Goal: Task Accomplishment & Management: Manage account settings

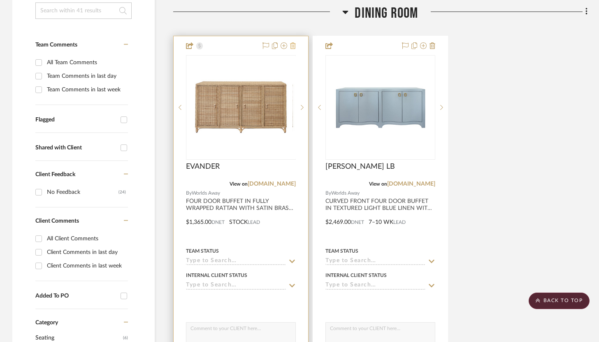
click at [293, 48] on icon at bounding box center [293, 45] width 6 height 7
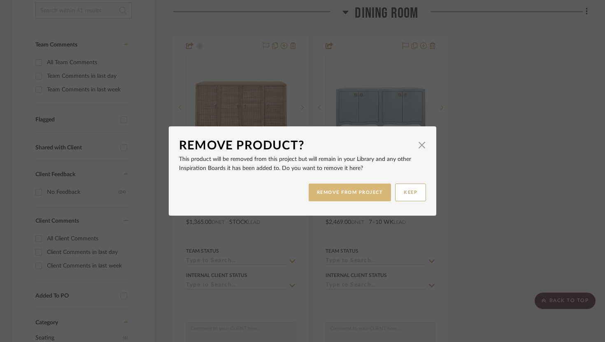
click at [353, 195] on button "REMOVE FROM PROJECT" at bounding box center [350, 193] width 83 height 18
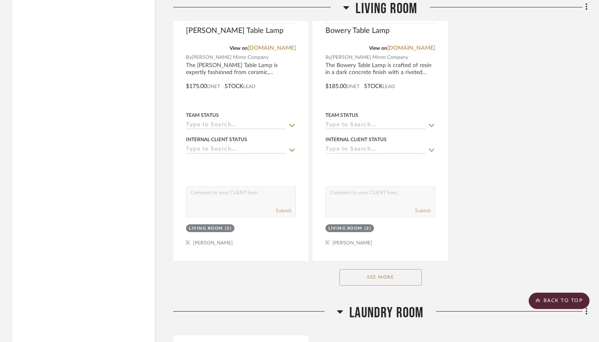
scroll to position [1478, 0]
click at [386, 278] on button "See More" at bounding box center [381, 278] width 82 height 16
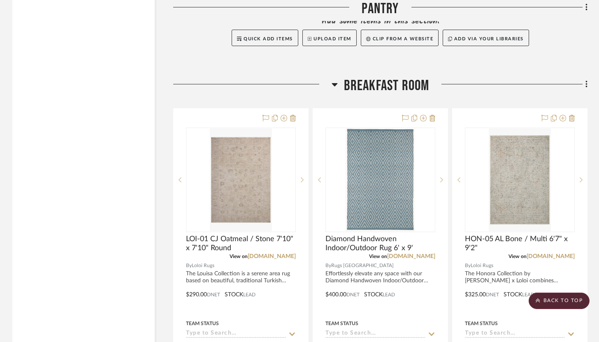
scroll to position [2560, 0]
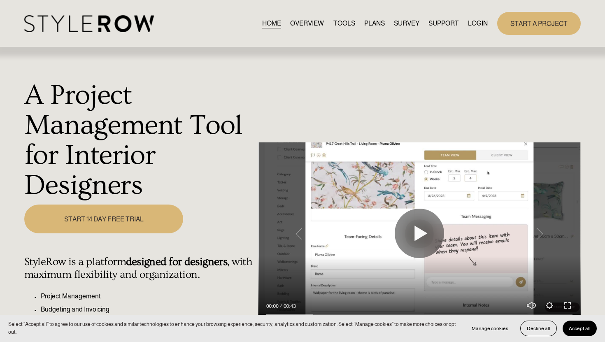
click at [478, 26] on link "LOGIN" at bounding box center [478, 23] width 20 height 11
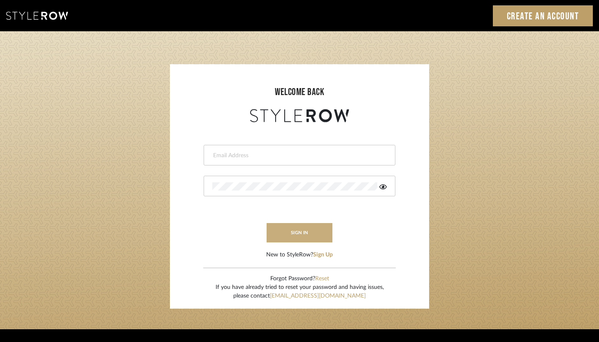
type input "brandon.hooddesigns@gmail.com"
click at [304, 231] on button "sign in" at bounding box center [300, 232] width 66 height 19
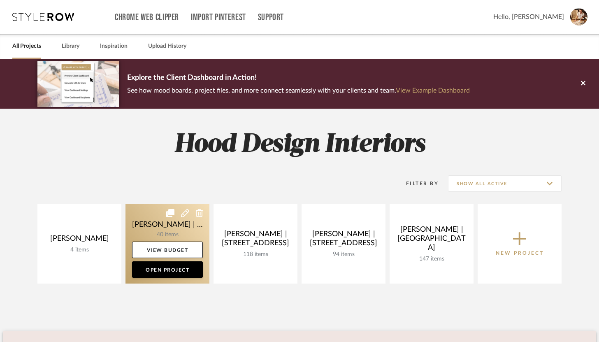
click at [186, 234] on link at bounding box center [168, 243] width 84 height 79
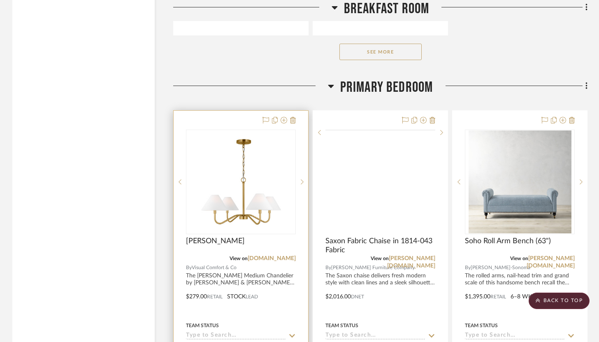
scroll to position [3342, 0]
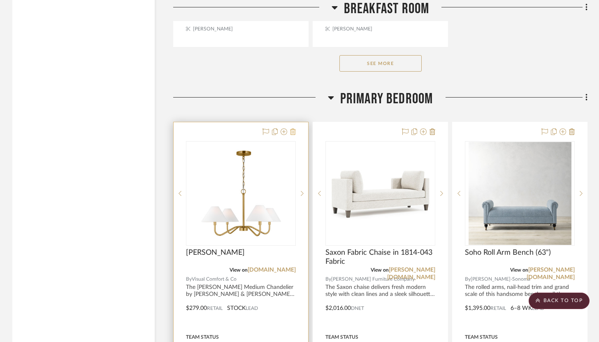
click at [293, 128] on icon at bounding box center [293, 131] width 6 height 7
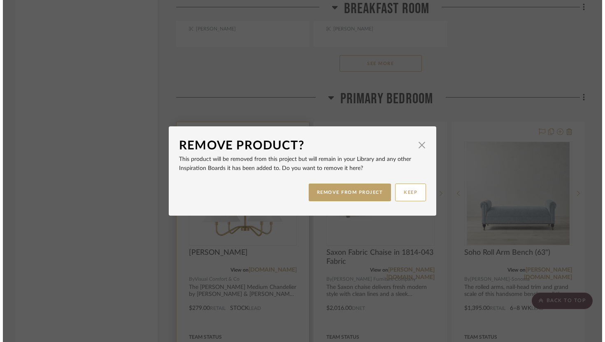
scroll to position [0, 0]
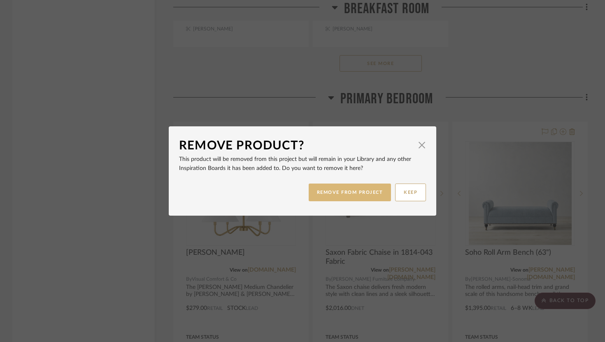
click at [358, 192] on button "REMOVE FROM PROJECT" at bounding box center [350, 193] width 83 height 18
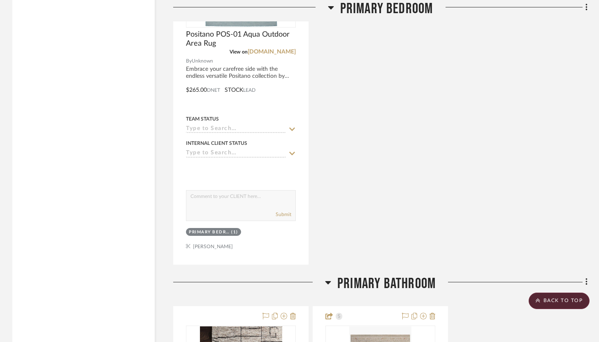
scroll to position [3854, 0]
